Goal: Task Accomplishment & Management: Complete application form

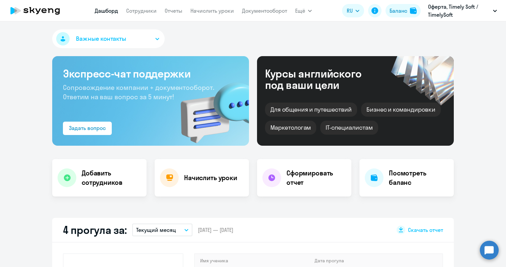
scroll to position [134, 0]
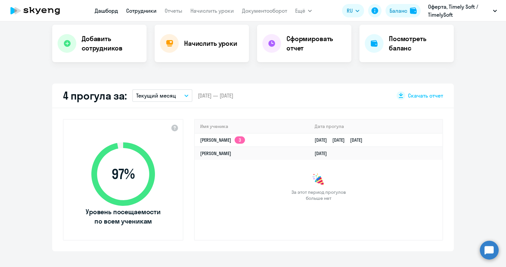
click at [147, 9] on link "Сотрудники" at bounding box center [141, 10] width 30 height 7
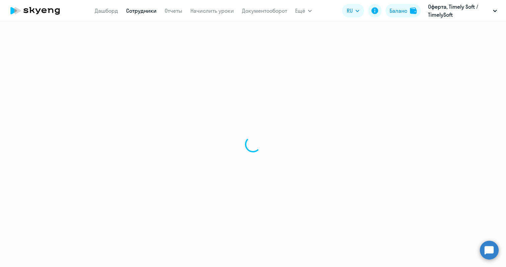
select select "30"
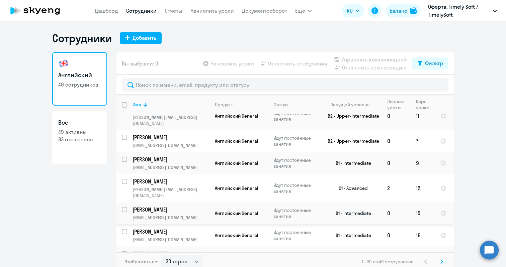
scroll to position [4, 0]
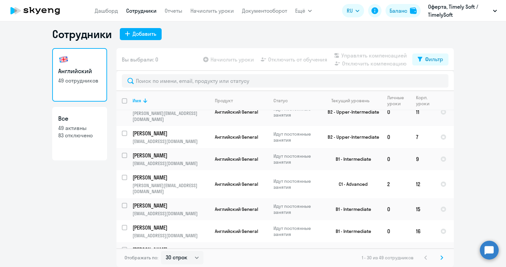
click at [437, 258] on svg-icon at bounding box center [441, 258] width 8 height 8
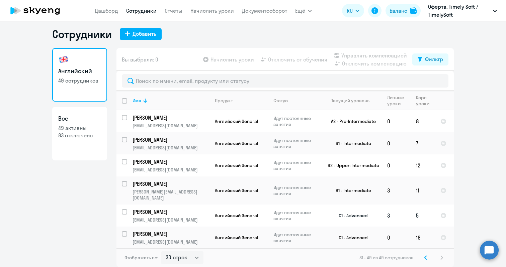
scroll to position [0, 0]
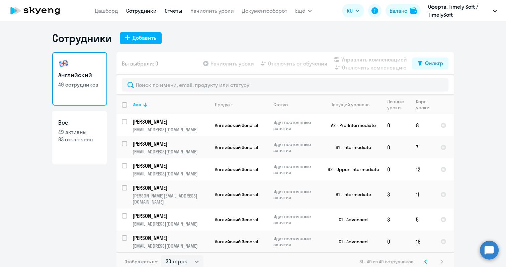
click at [174, 11] on link "Отчеты" at bounding box center [173, 10] width 18 height 7
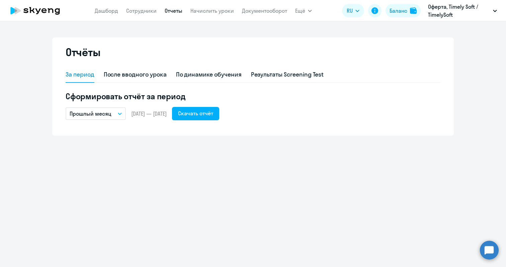
click at [120, 113] on icon "button" at bounding box center [120, 114] width 4 height 2
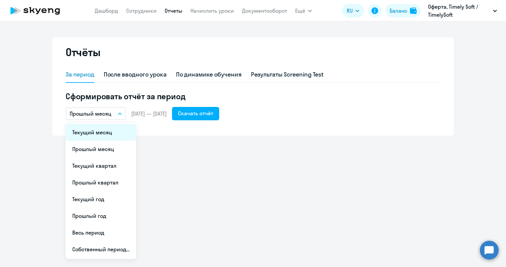
click at [105, 133] on li "Текущий месяц" at bounding box center [101, 132] width 71 height 17
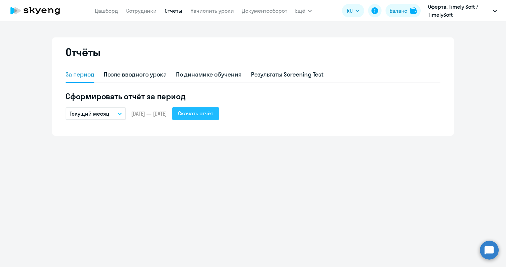
click at [212, 112] on div "Скачать отчёт" at bounding box center [195, 113] width 35 height 8
click at [134, 10] on link "Сотрудники" at bounding box center [141, 10] width 30 height 7
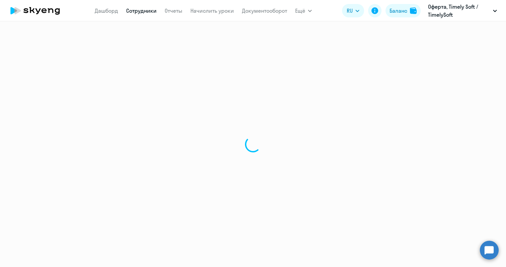
select select "30"
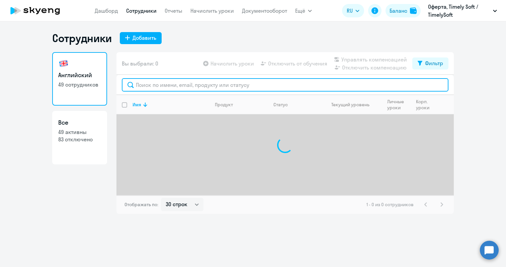
click at [148, 86] on input "text" at bounding box center [285, 84] width 326 height 13
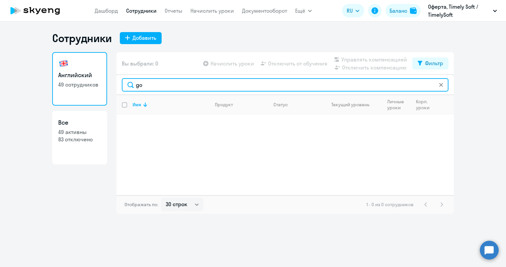
type input "g"
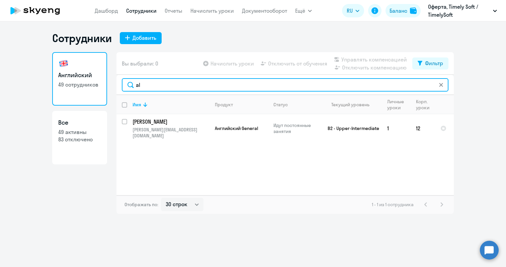
type input "a"
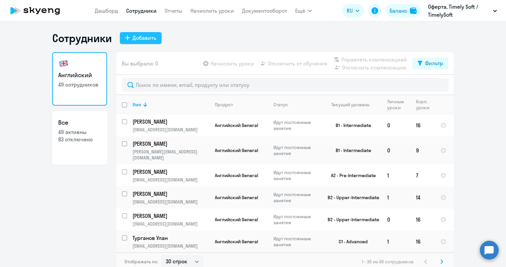
click at [137, 36] on div "Добавить" at bounding box center [144, 38] width 24 height 8
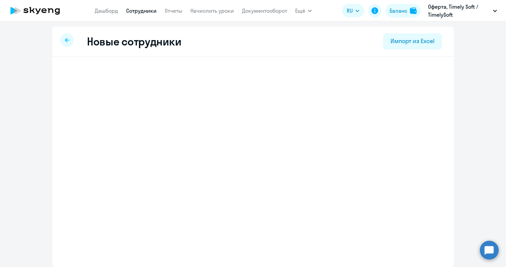
select select "english_adult_not_native_speaker"
select select "6"
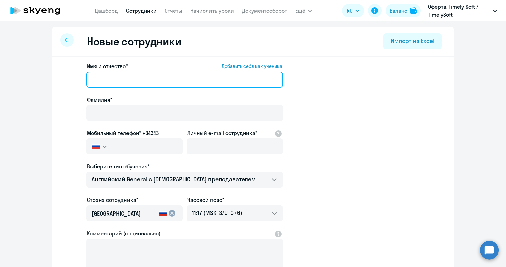
paste input "[EMAIL_ADDRESS][DOMAIN_NAME]"
drag, startPoint x: 113, startPoint y: 79, endPoint x: 74, endPoint y: 77, distance: 39.8
click at [74, 77] on app-new-student-form "Имя и отчество* Добавить себя как ученика [EMAIL_ADDRESS][DOMAIN_NAME] [PERSON_…" at bounding box center [253, 181] width 380 height 238
drag, startPoint x: 108, startPoint y: 79, endPoint x: 151, endPoint y: 77, distance: 43.8
click at [151, 77] on input "[PERSON_NAME][EMAIL_ADDRESS][DOMAIN_NAME]" at bounding box center [184, 80] width 197 height 16
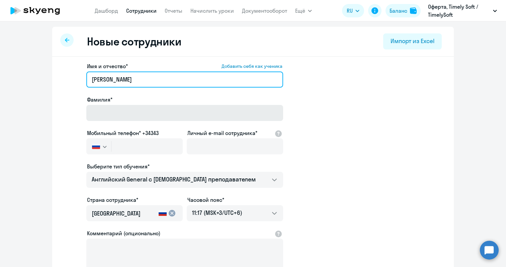
type input "[PERSON_NAME]"
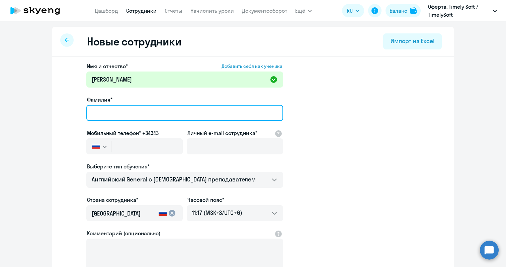
paste input "[EMAIL_ADDRESS][DOMAIN_NAME]"
drag, startPoint x: 112, startPoint y: 112, endPoint x: 185, endPoint y: 109, distance: 72.9
click at [185, 109] on input "[EMAIL_ADDRESS][DOMAIN_NAME]" at bounding box center [184, 113] width 197 height 16
drag, startPoint x: 93, startPoint y: 112, endPoint x: 87, endPoint y: 112, distance: 6.7
click at [87, 112] on input "gotman" at bounding box center [184, 113] width 197 height 16
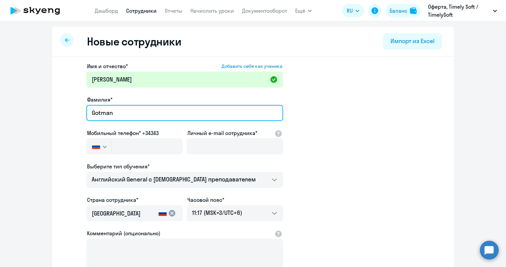
click at [90, 111] on input "Gotman" at bounding box center [184, 113] width 197 height 16
type input "Gotman"
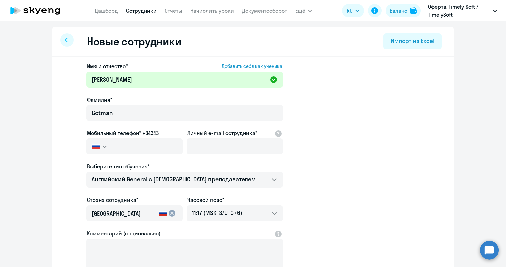
click at [103, 147] on icon "button" at bounding box center [104, 147] width 3 height 2
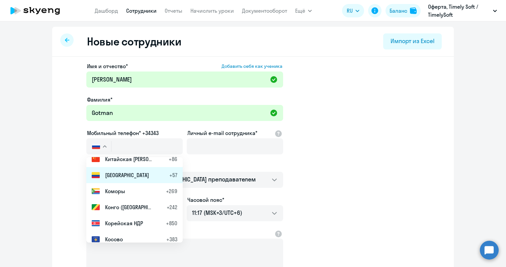
scroll to position [1420, 0]
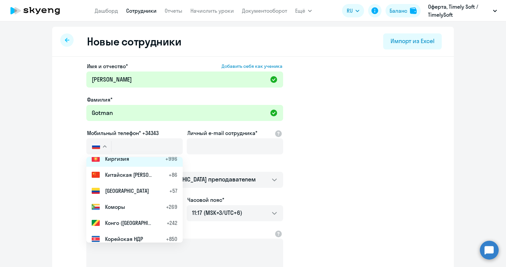
click at [113, 159] on span "Киргизия" at bounding box center [117, 159] width 24 height 8
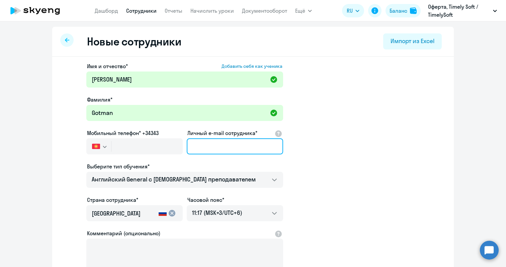
paste input "[EMAIL_ADDRESS][DOMAIN_NAME]"
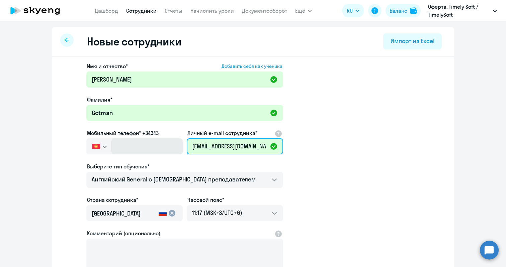
type input "[EMAIL_ADDRESS][DOMAIN_NAME]"
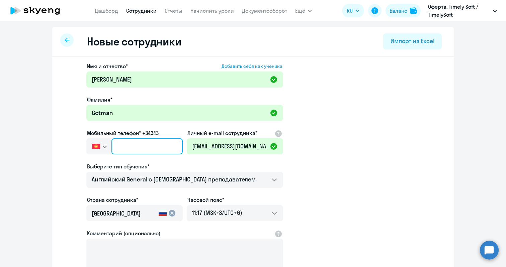
click at [121, 144] on input "text" at bounding box center [146, 146] width 71 height 16
type input "+996 (556) 900-260"
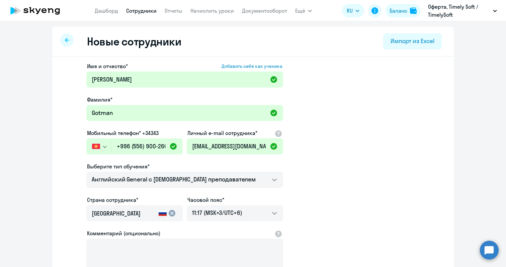
click at [136, 212] on input "[GEOGRAPHIC_DATA]" at bounding box center [124, 213] width 64 height 9
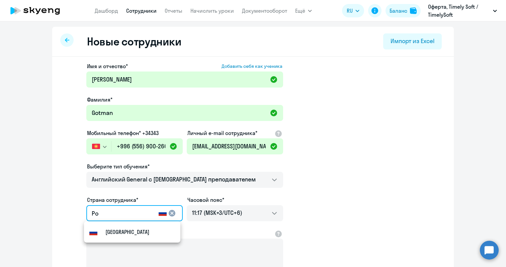
type input "Р"
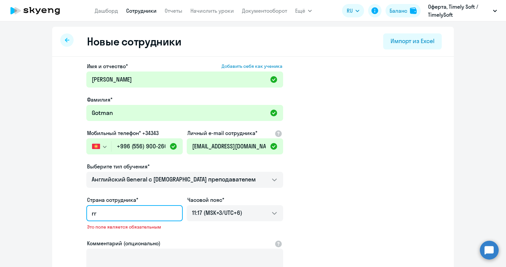
type input "r"
type input "к"
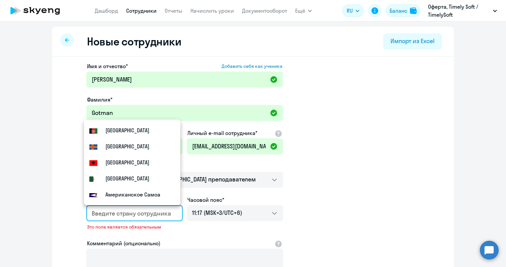
type input "ы"
type input "к"
click at [341, 165] on app-new-student-form "Имя и отчество* Добавить себя как ученика [PERSON_NAME]* Gotman Мобильный телеф…" at bounding box center [253, 186] width 380 height 248
click at [127, 215] on input "country" at bounding box center [133, 213] width 83 height 9
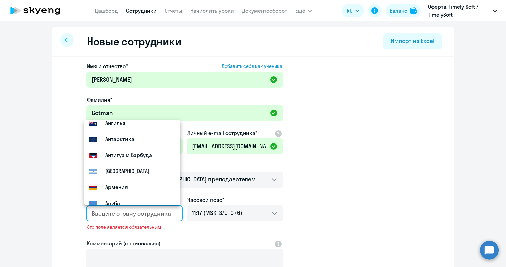
scroll to position [241, 0]
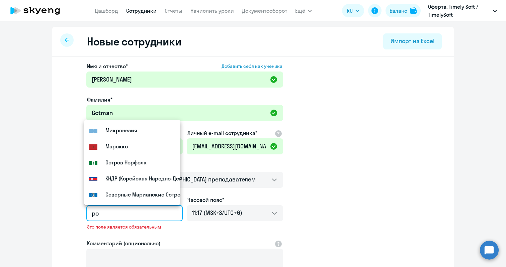
type input "р"
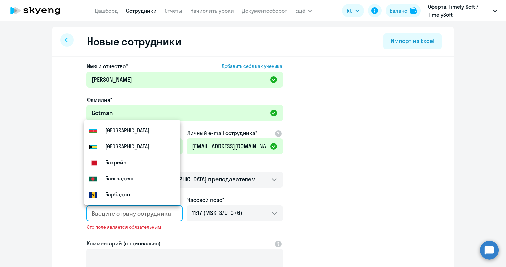
click at [347, 170] on app-new-student-form "Имя и отчество* Добавить себя как ученика [PERSON_NAME]* Gotman Мобильный телеф…" at bounding box center [253, 186] width 380 height 248
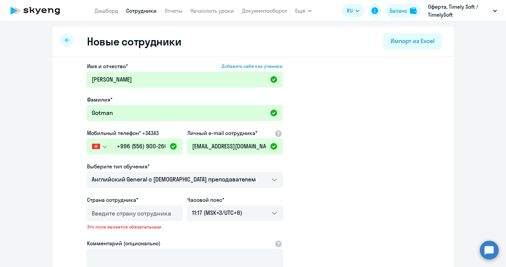
click at [115, 214] on input "country" at bounding box center [133, 213] width 83 height 9
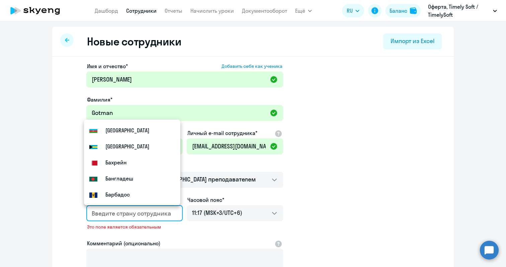
click at [103, 211] on input "country" at bounding box center [133, 213] width 83 height 9
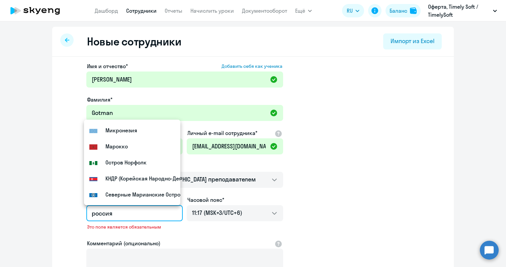
scroll to position [0, 0]
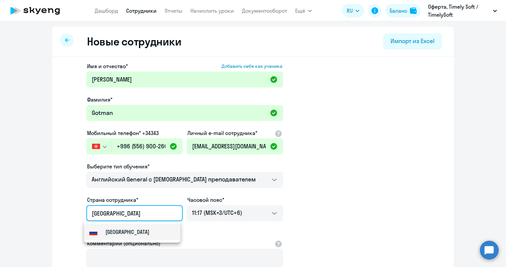
drag, startPoint x: 93, startPoint y: 225, endPoint x: 121, endPoint y: 234, distance: 30.0
click at [121, 234] on small "[GEOGRAPHIC_DATA]" at bounding box center [127, 232] width 44 height 8
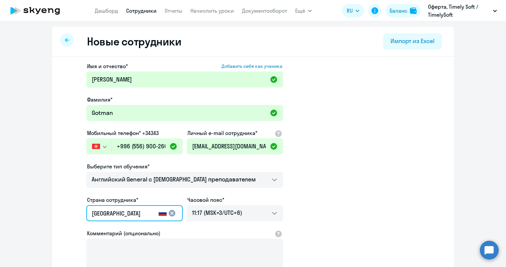
drag, startPoint x: 110, startPoint y: 217, endPoint x: 81, endPoint y: 211, distance: 29.7
click at [81, 211] on app-new-student-form "Имя и отчество* Добавить себя как ученика [PERSON_NAME]* Gotman Мобильный телеф…" at bounding box center [253, 181] width 380 height 238
drag, startPoint x: 113, startPoint y: 213, endPoint x: 57, endPoint y: 202, distance: 57.6
click at [57, 202] on div "Имя и отчество* Добавить себя как ученика [PERSON_NAME]* Gotman Мобильный телеф…" at bounding box center [252, 204] width 401 height 294
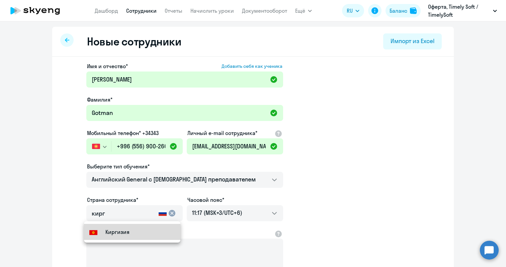
click at [113, 228] on small "Киргизия" at bounding box center [117, 232] width 24 height 8
type input "Киргизия"
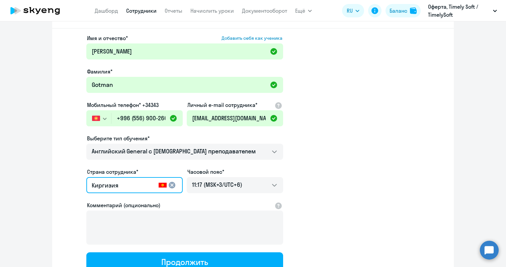
scroll to position [42, 0]
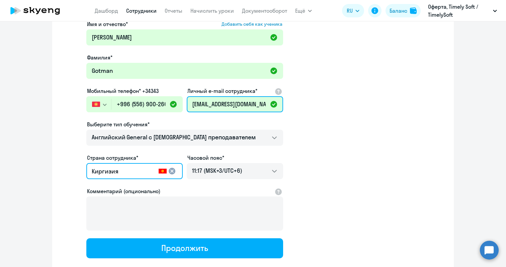
click at [242, 103] on input "[EMAIL_ADDRESS][DOMAIN_NAME]" at bounding box center [235, 104] width 96 height 16
drag, startPoint x: 188, startPoint y: 103, endPoint x: 301, endPoint y: 110, distance: 113.2
click at [301, 110] on app-new-student-form "Имя и отчество* Добавить себя как ученика [PERSON_NAME]* Gotman Мобильный телеф…" at bounding box center [253, 139] width 380 height 238
paste input "[PERSON_NAME]"
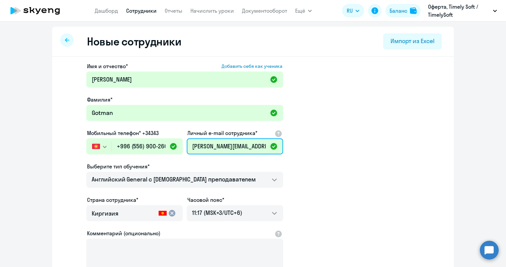
scroll to position [83, 0]
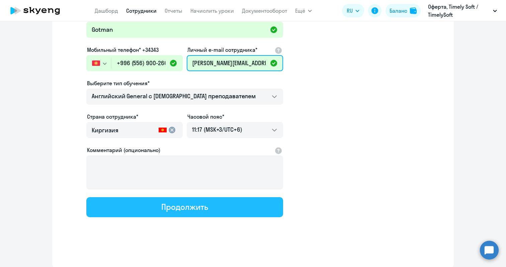
type input "[PERSON_NAME][EMAIL_ADDRESS][DOMAIN_NAME]"
click at [183, 207] on div "Продолжить" at bounding box center [184, 207] width 46 height 11
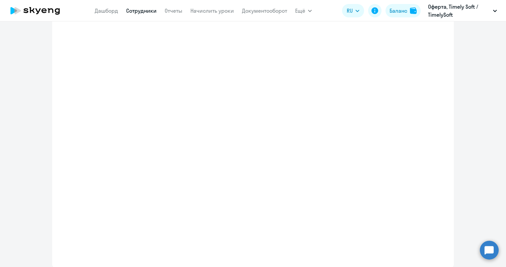
select select "english_adult_not_native_speaker"
select select "6"
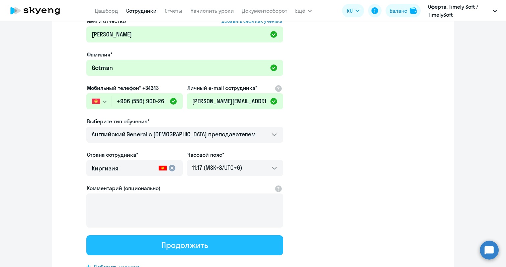
scroll to position [0, 0]
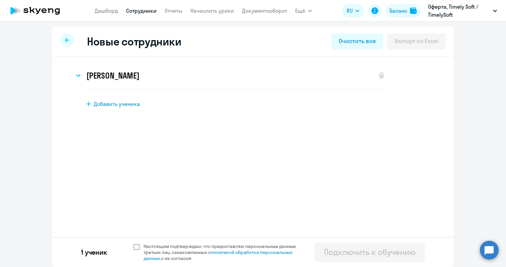
click at [137, 249] on span at bounding box center [136, 247] width 6 height 6
click at [133, 243] on input "Настоящим подтверждаю, что предоставляю персональные данные третьих лиц, ознако…" at bounding box center [133, 243] width 0 height 0
checkbox input "true"
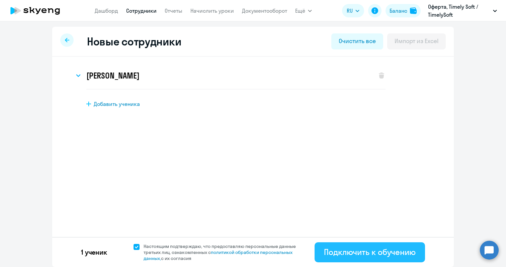
click at [377, 252] on div "Подключить к обучению" at bounding box center [370, 252] width 92 height 11
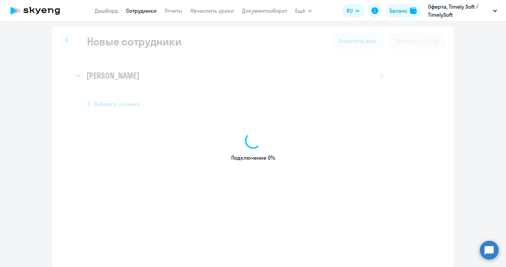
select select "english_adult_not_native_speaker"
select select "6"
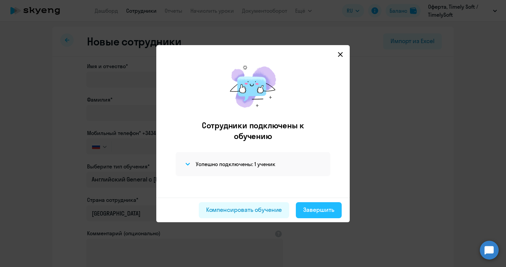
click at [316, 212] on div "Завершить" at bounding box center [318, 210] width 31 height 9
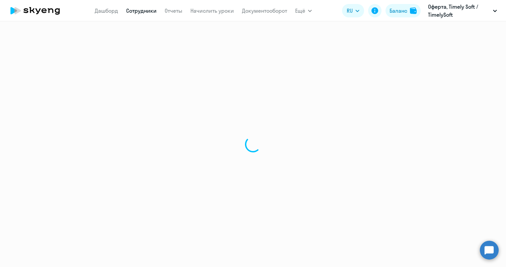
select select "30"
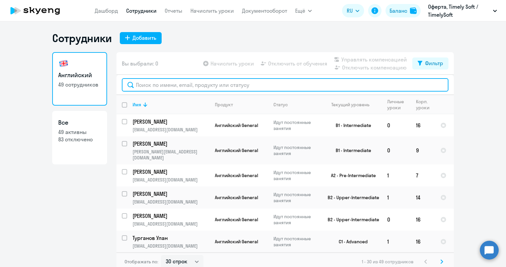
click at [145, 84] on input "text" at bounding box center [285, 84] width 326 height 13
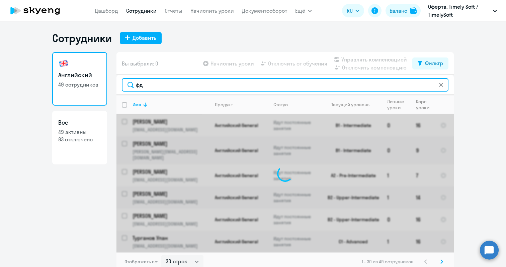
type input "ф"
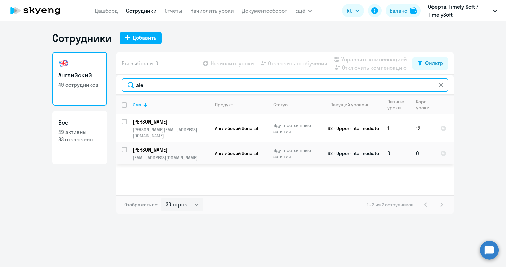
type input "ale"
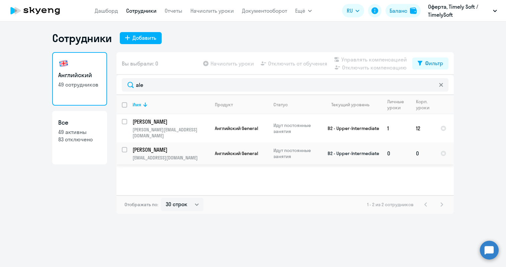
click at [124, 147] on input "select row 10941603" at bounding box center [128, 153] width 13 height 13
checkbox input "true"
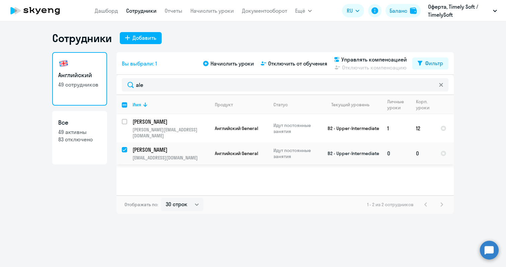
click at [418, 146] on td "0" at bounding box center [422, 153] width 24 height 22
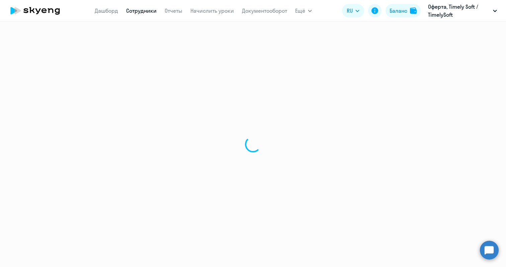
select select "english"
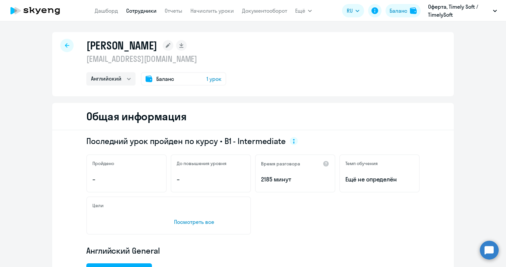
scroll to position [18, 0]
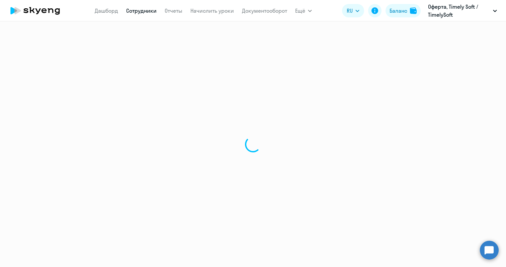
select select "30"
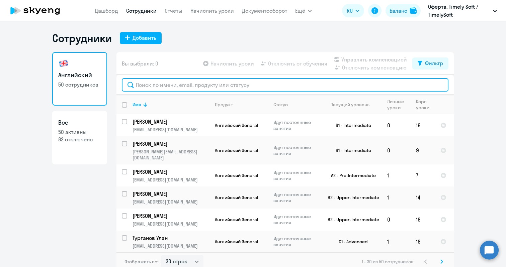
click at [162, 83] on input "text" at bounding box center [285, 84] width 326 height 13
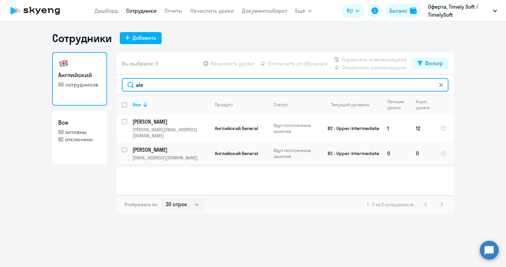
type input "ale"
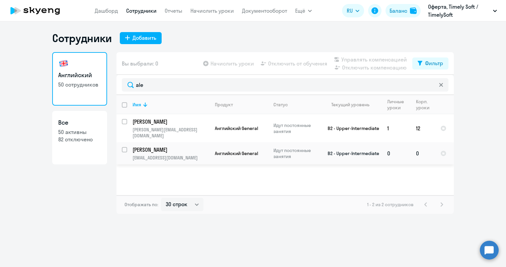
click at [124, 147] on input "select row 10941603" at bounding box center [128, 153] width 13 height 13
checkbox input "true"
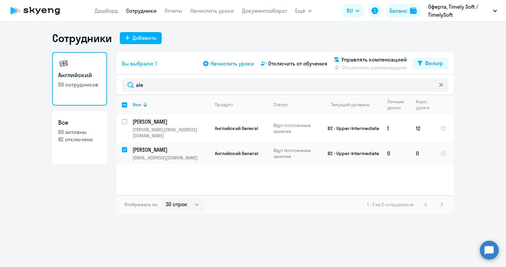
click at [225, 62] on span "Начислить уроки" at bounding box center [231, 64] width 43 height 8
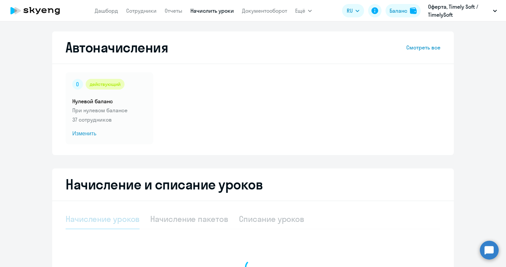
select select "10"
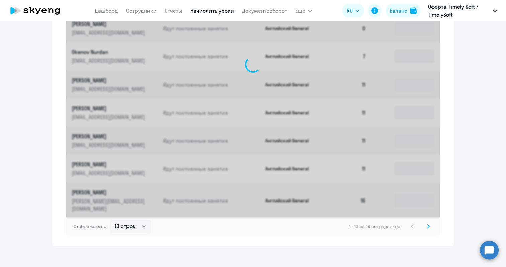
scroll to position [192, 0]
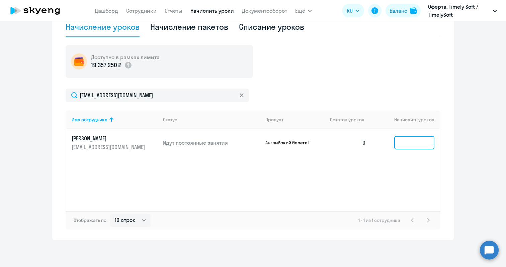
click at [401, 143] on input at bounding box center [414, 142] width 40 height 13
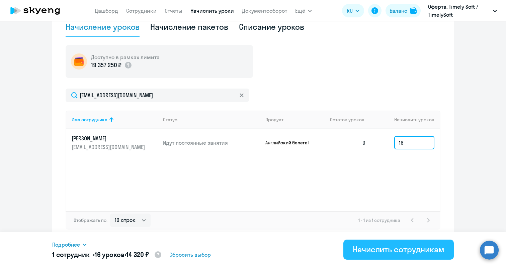
type input "16"
click at [390, 245] on div "Начислить сотрудникам" at bounding box center [398, 249] width 92 height 11
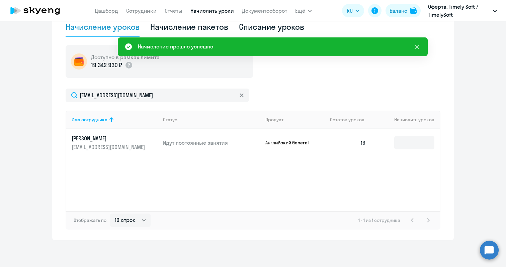
click at [416, 49] on icon at bounding box center [417, 47] width 8 height 8
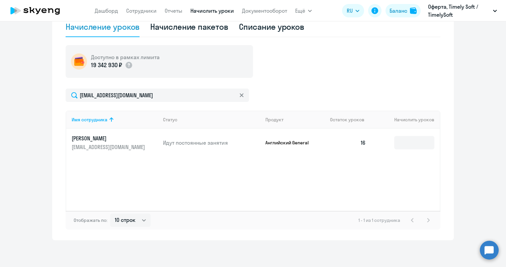
scroll to position [0, 0]
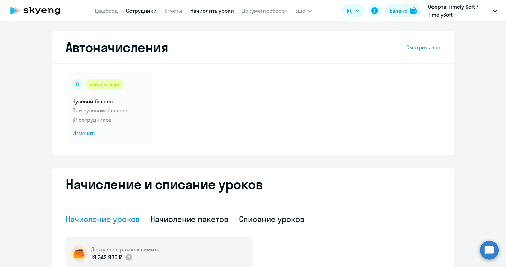
click at [136, 13] on link "Сотрудники" at bounding box center [141, 10] width 30 height 7
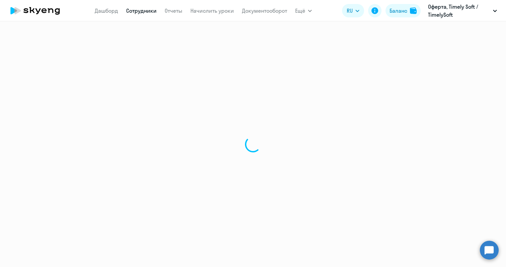
select select "30"
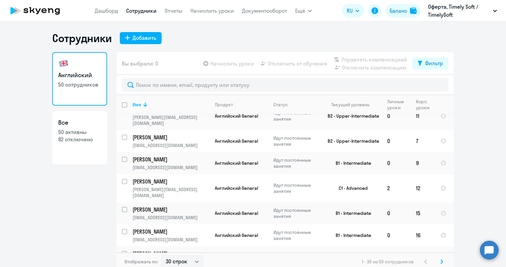
scroll to position [4, 0]
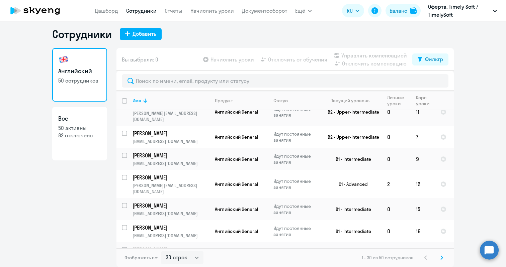
click at [440, 256] on icon at bounding box center [441, 258] width 2 height 4
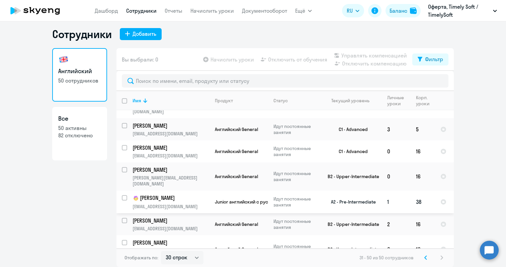
scroll to position [215, 0]
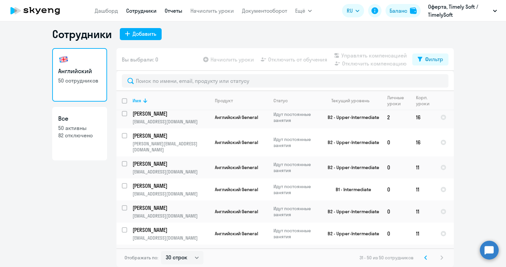
click at [173, 11] on link "Отчеты" at bounding box center [173, 10] width 18 height 7
